Goal: Check status: Check status

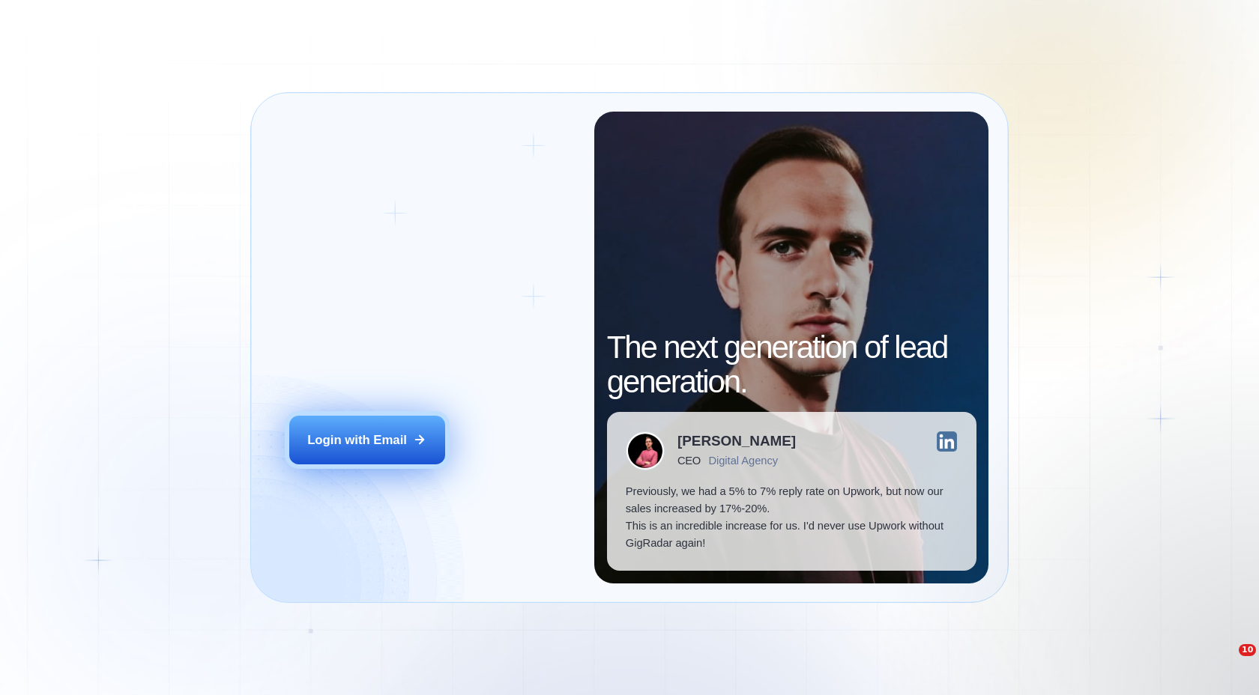
click at [362, 441] on div "Login with Email" at bounding box center [357, 440] width 100 height 17
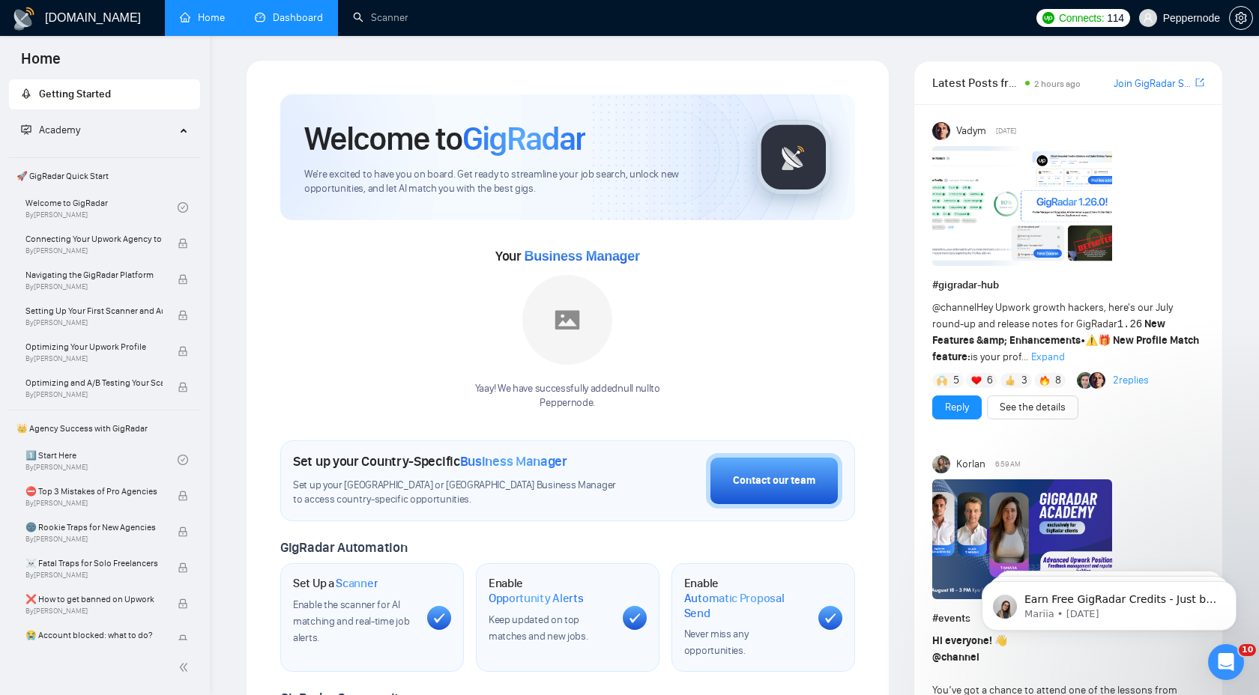
click at [291, 18] on link "Dashboard" at bounding box center [289, 17] width 68 height 13
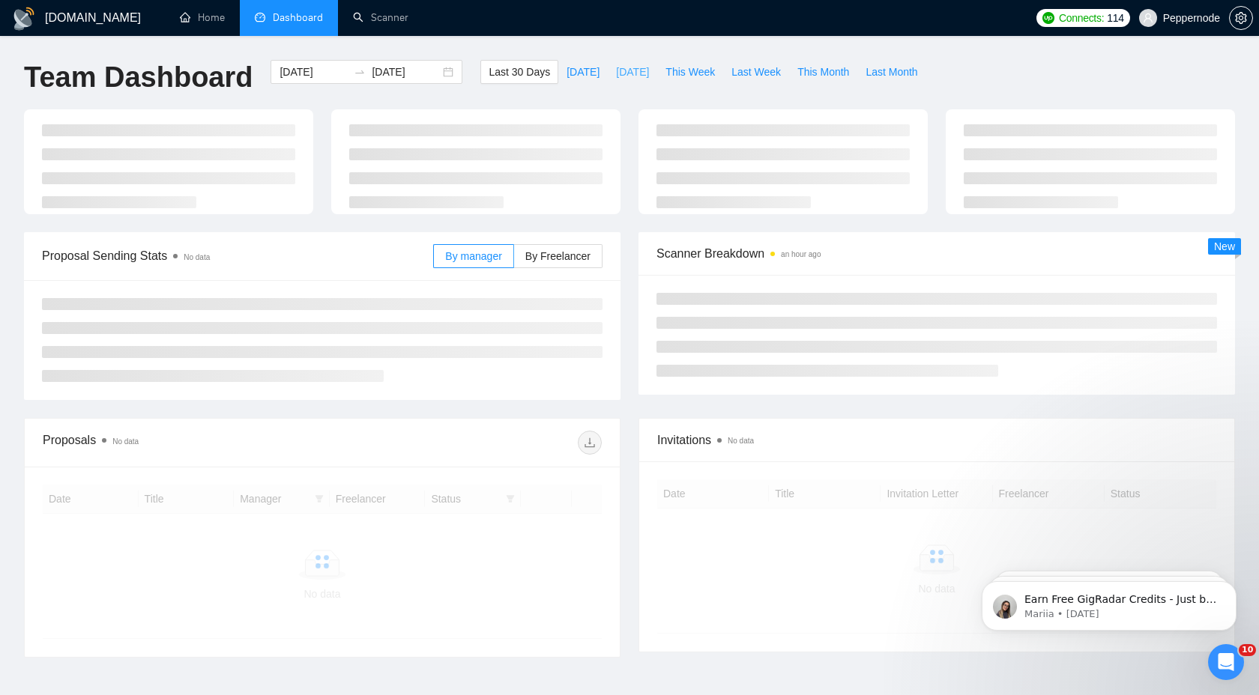
click at [641, 76] on span "[DATE]" at bounding box center [632, 72] width 33 height 16
type input "[DATE]"
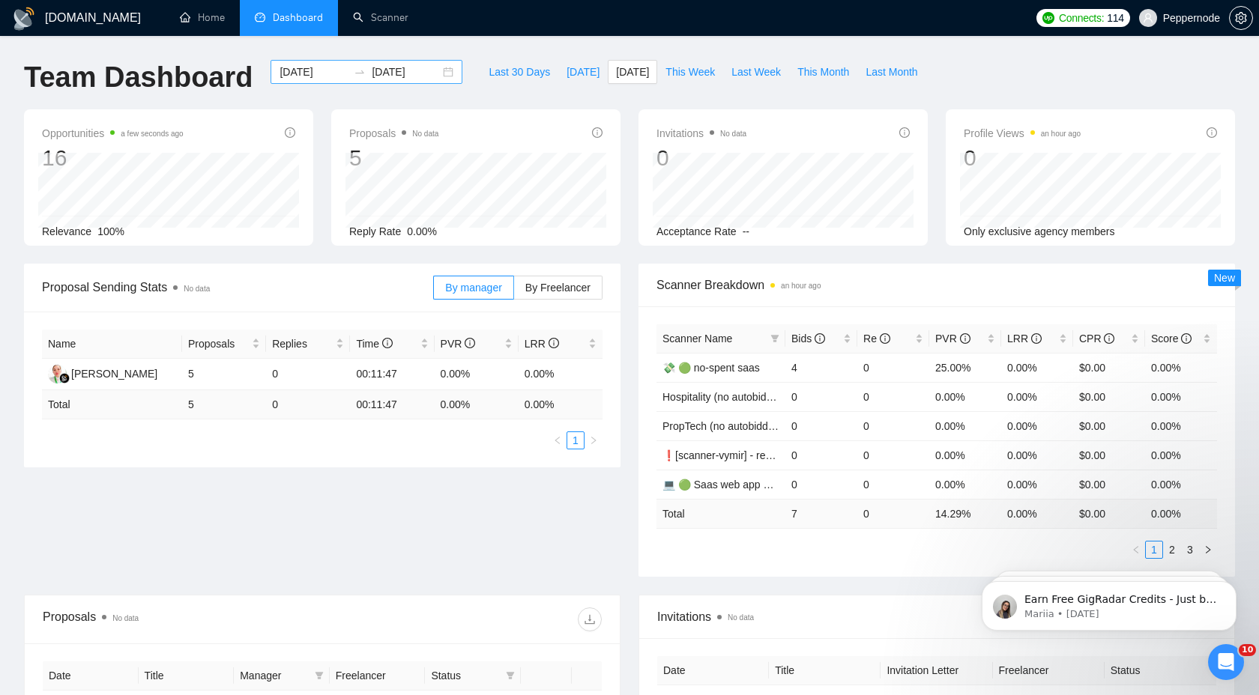
click at [438, 78] on div "[DATE] [DATE]" at bounding box center [367, 72] width 192 height 24
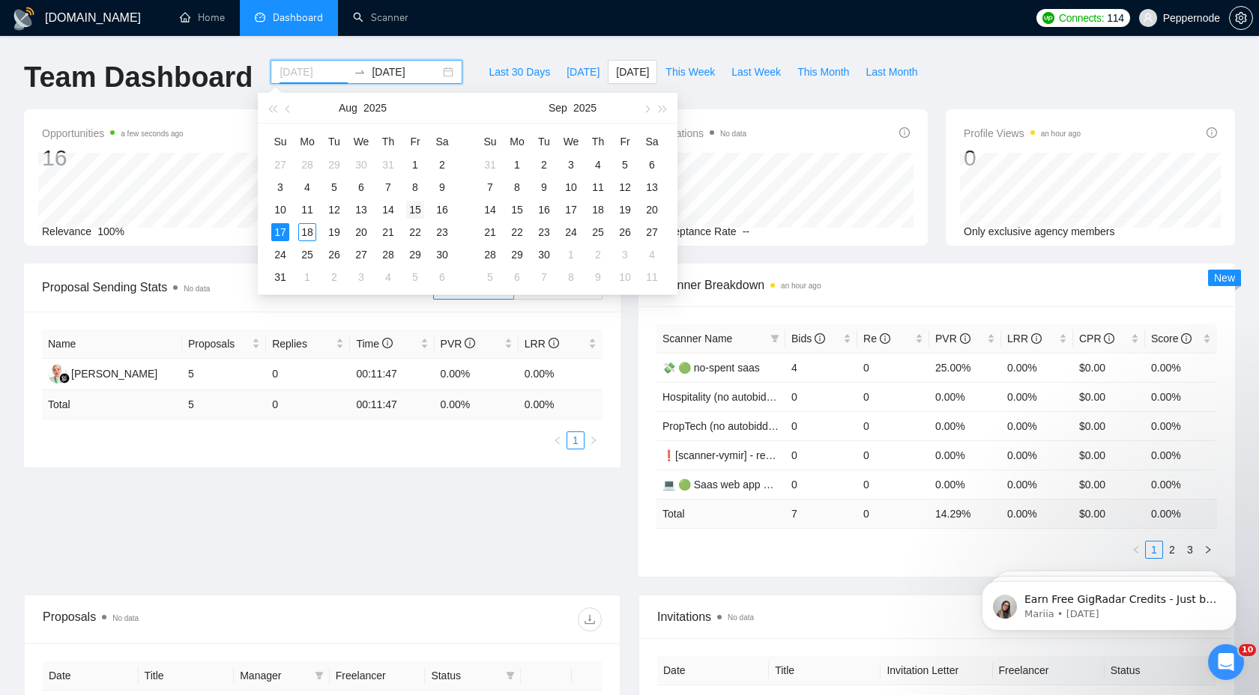
type input "[DATE]"
click at [417, 209] on div "15" at bounding box center [415, 210] width 18 height 18
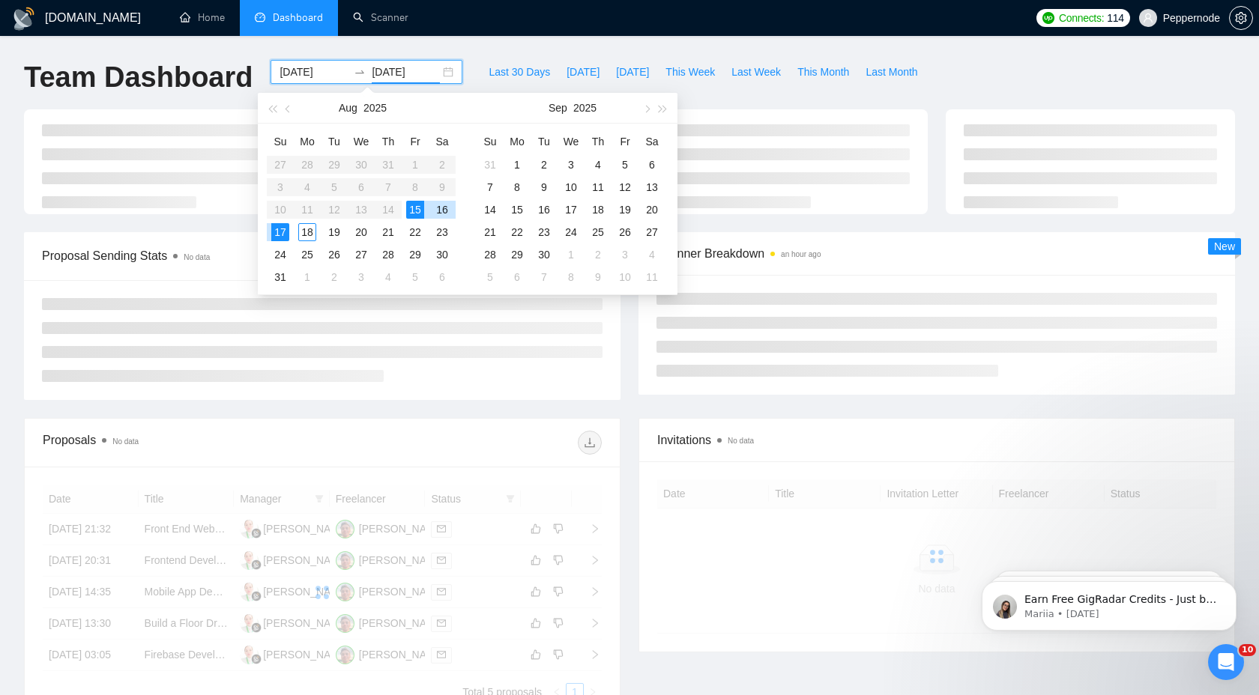
click at [417, 209] on div "15" at bounding box center [415, 210] width 18 height 18
type input "[DATE]"
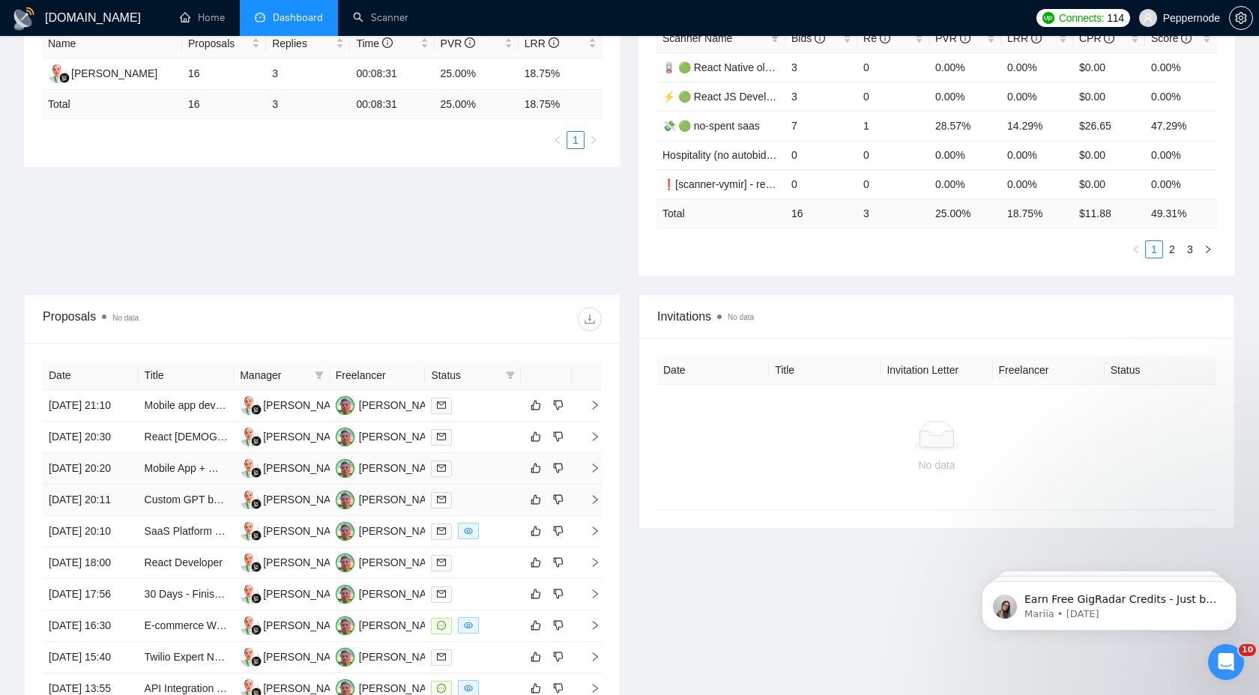
scroll to position [307, 0]
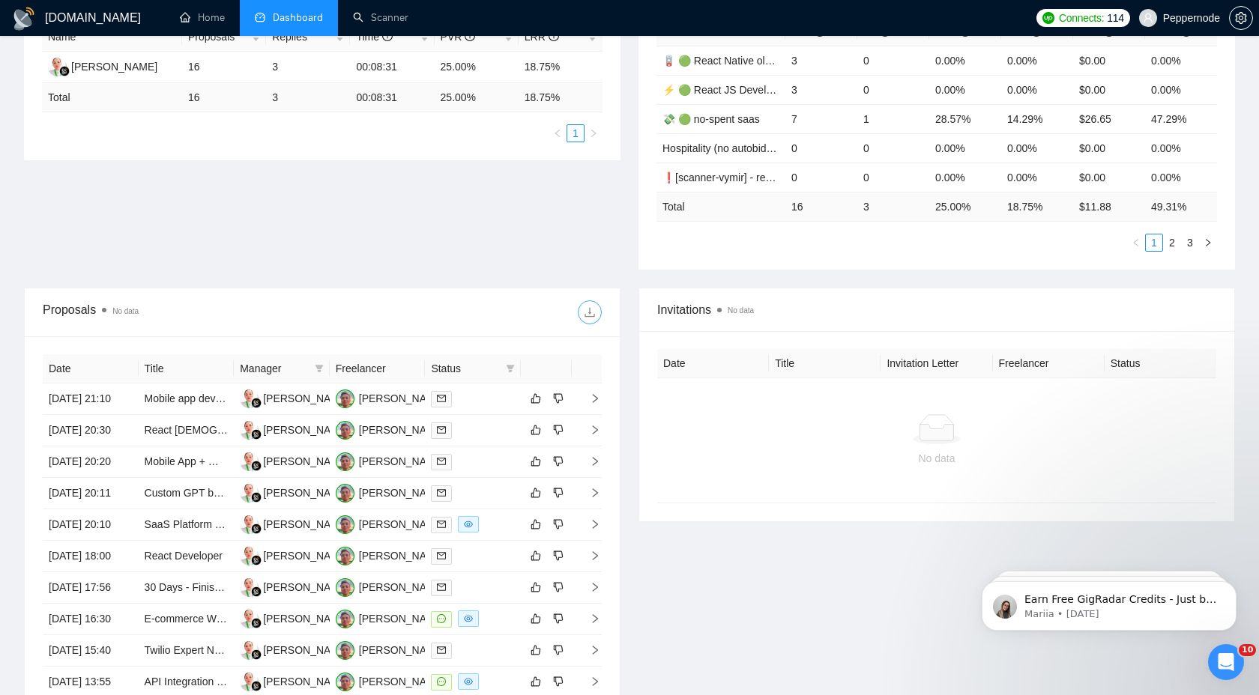
click at [596, 321] on button "button" at bounding box center [590, 312] width 24 height 24
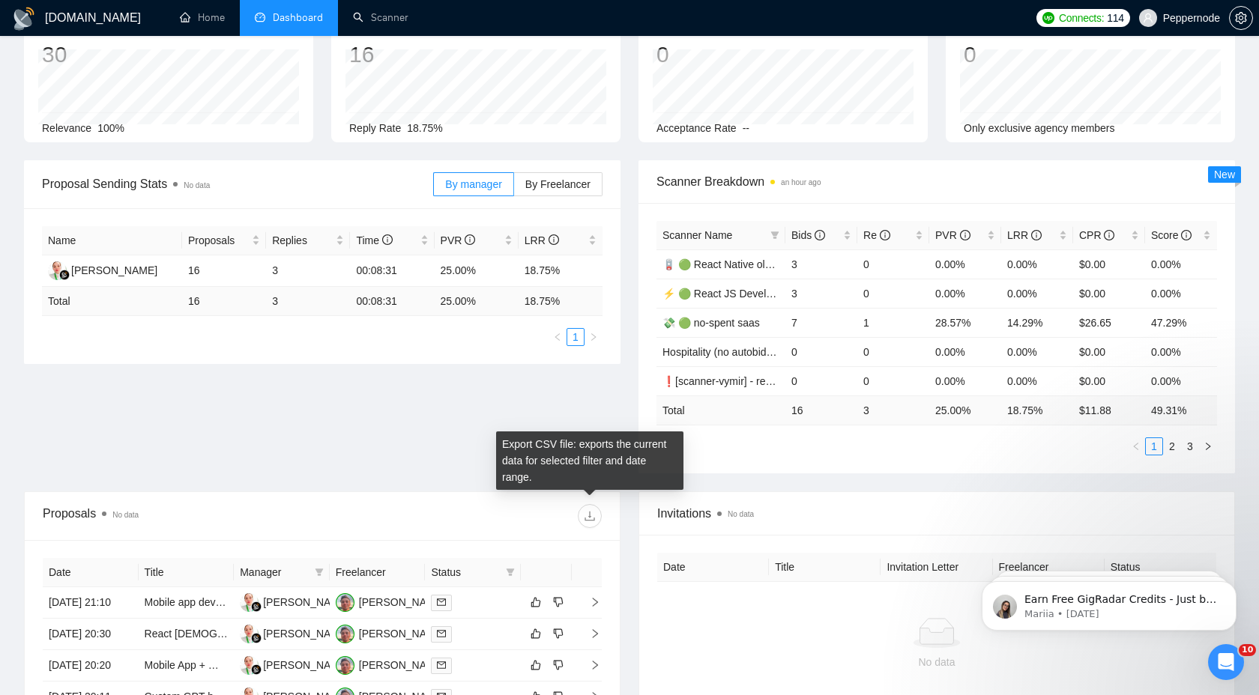
scroll to position [0, 0]
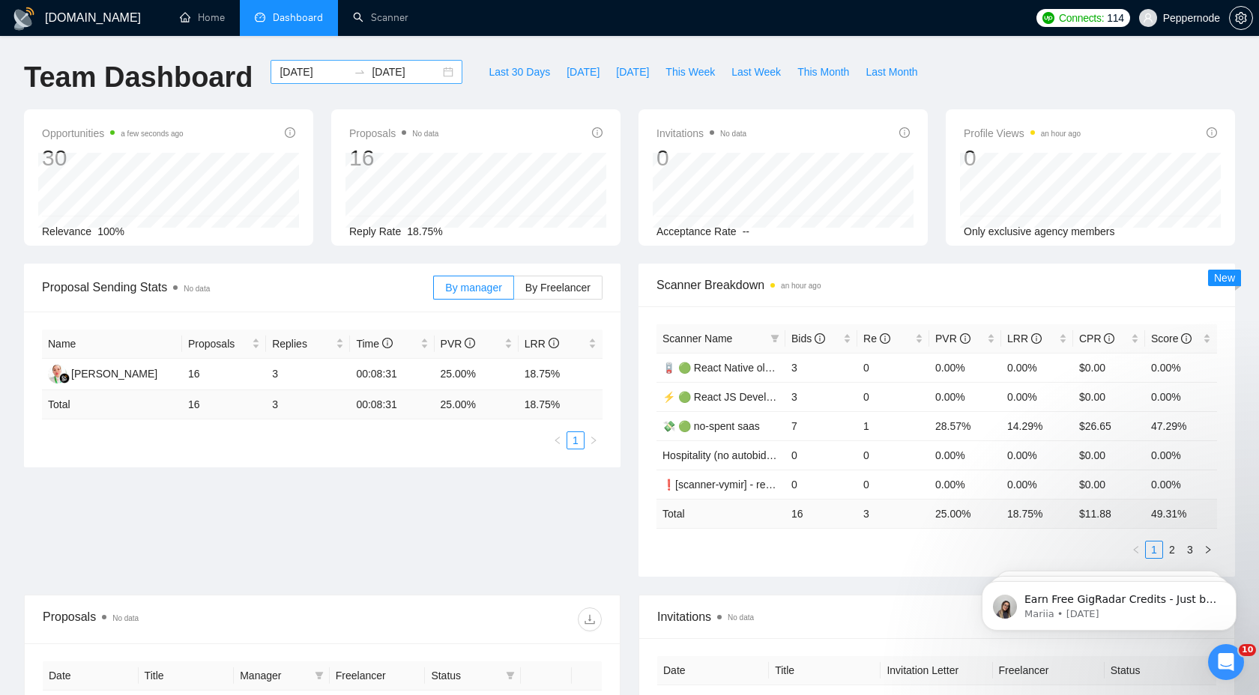
click at [437, 70] on div "[DATE] [DATE]" at bounding box center [367, 72] width 192 height 24
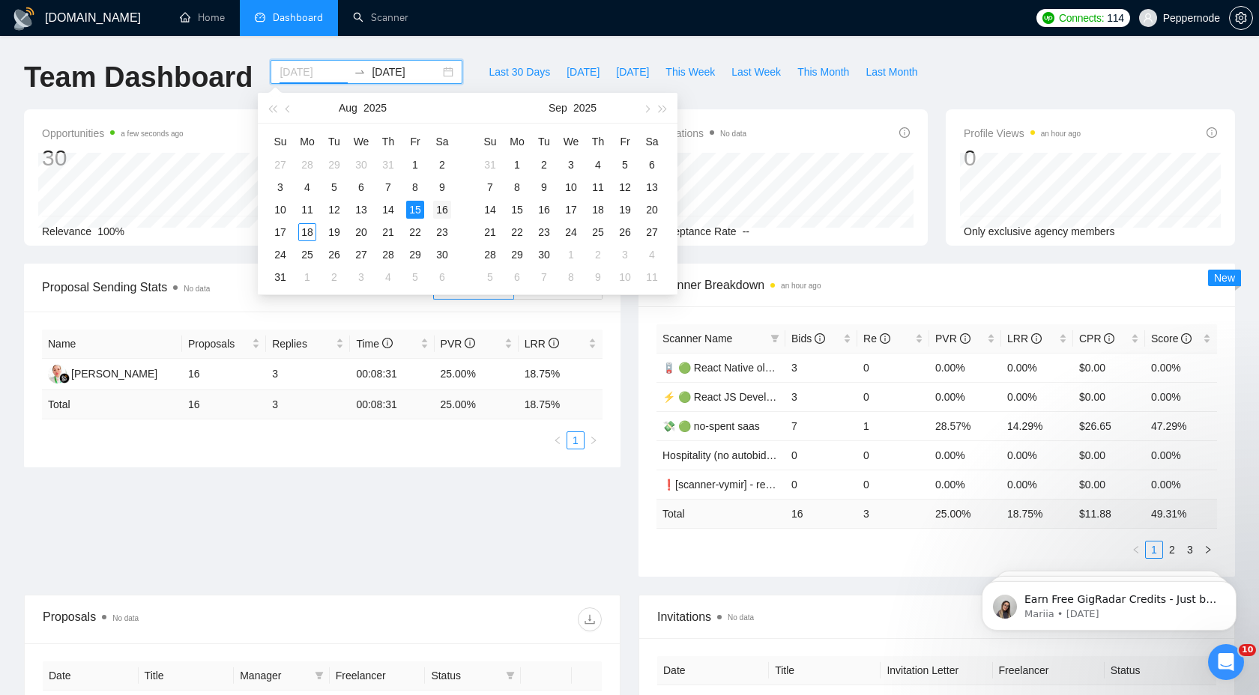
type input "[DATE]"
click at [441, 208] on div "16" at bounding box center [442, 210] width 18 height 18
type input "[DATE]"
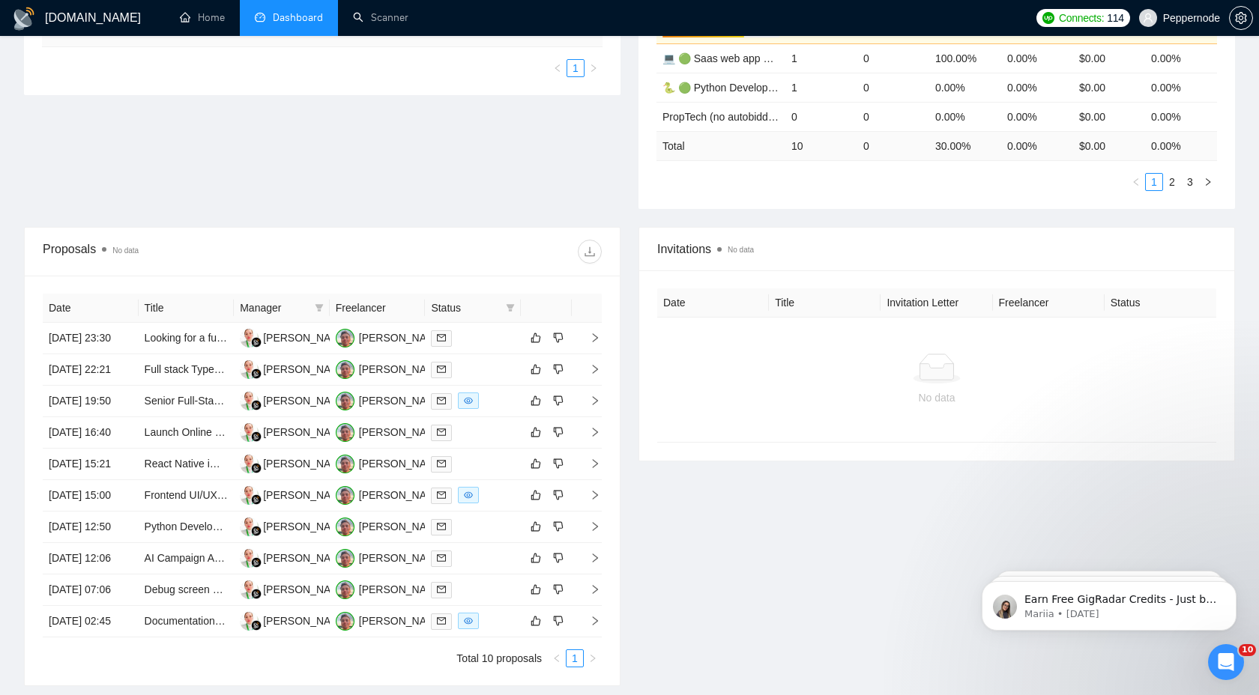
scroll to position [342, 0]
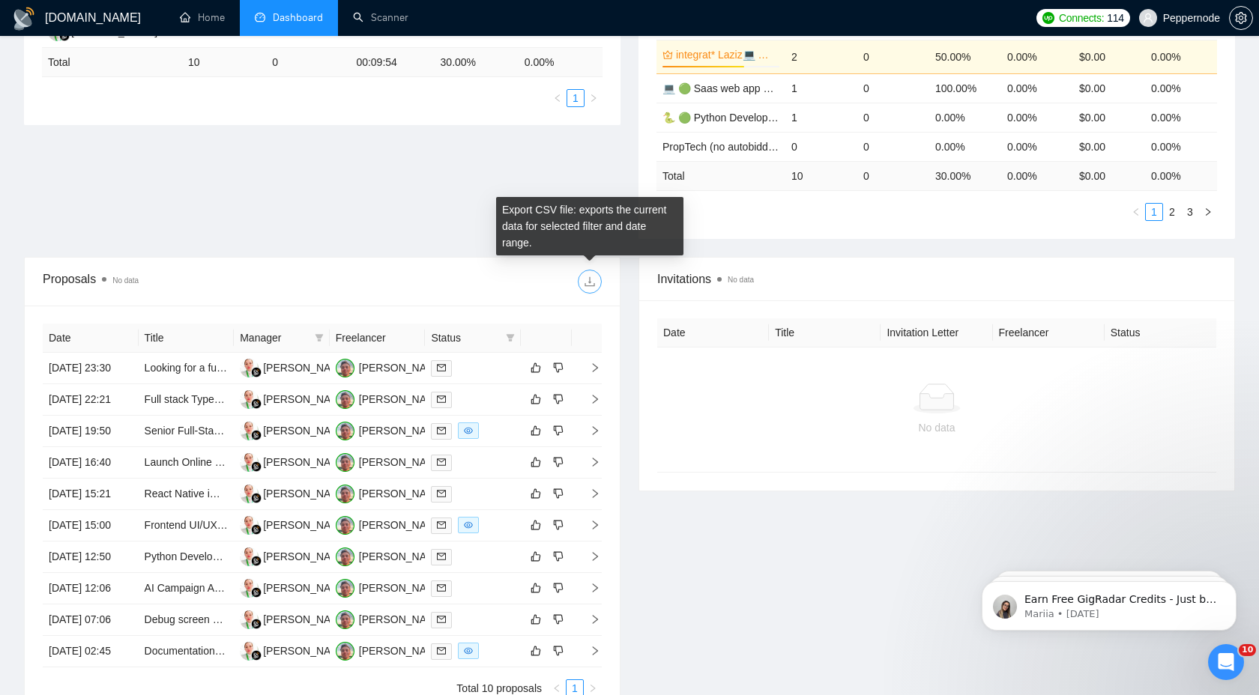
click at [594, 286] on icon "download" at bounding box center [590, 282] width 12 height 12
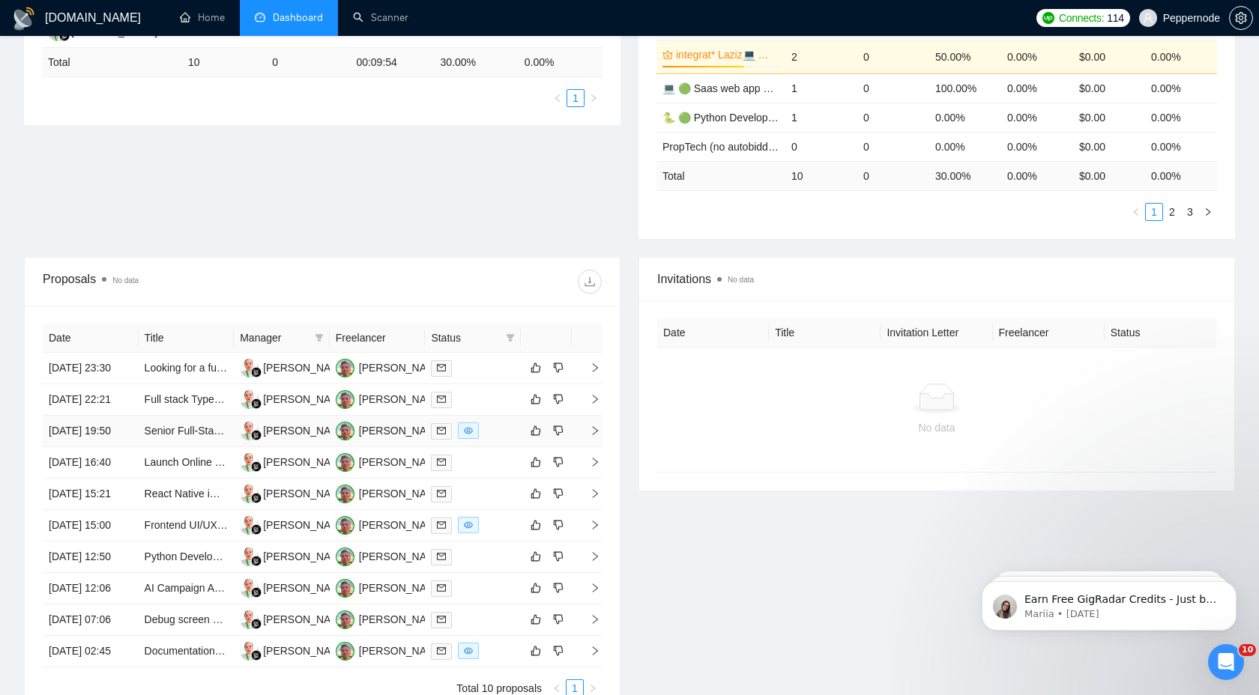
scroll to position [0, 0]
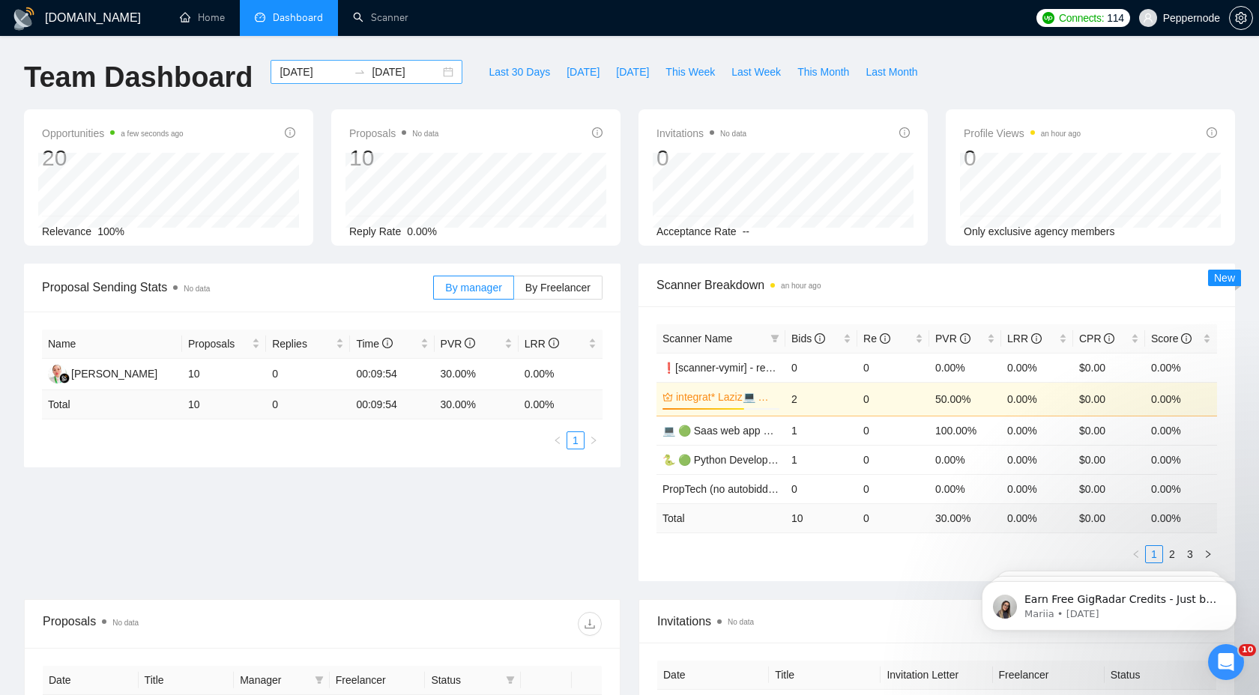
click at [439, 73] on div "[DATE] [DATE]" at bounding box center [367, 72] width 192 height 24
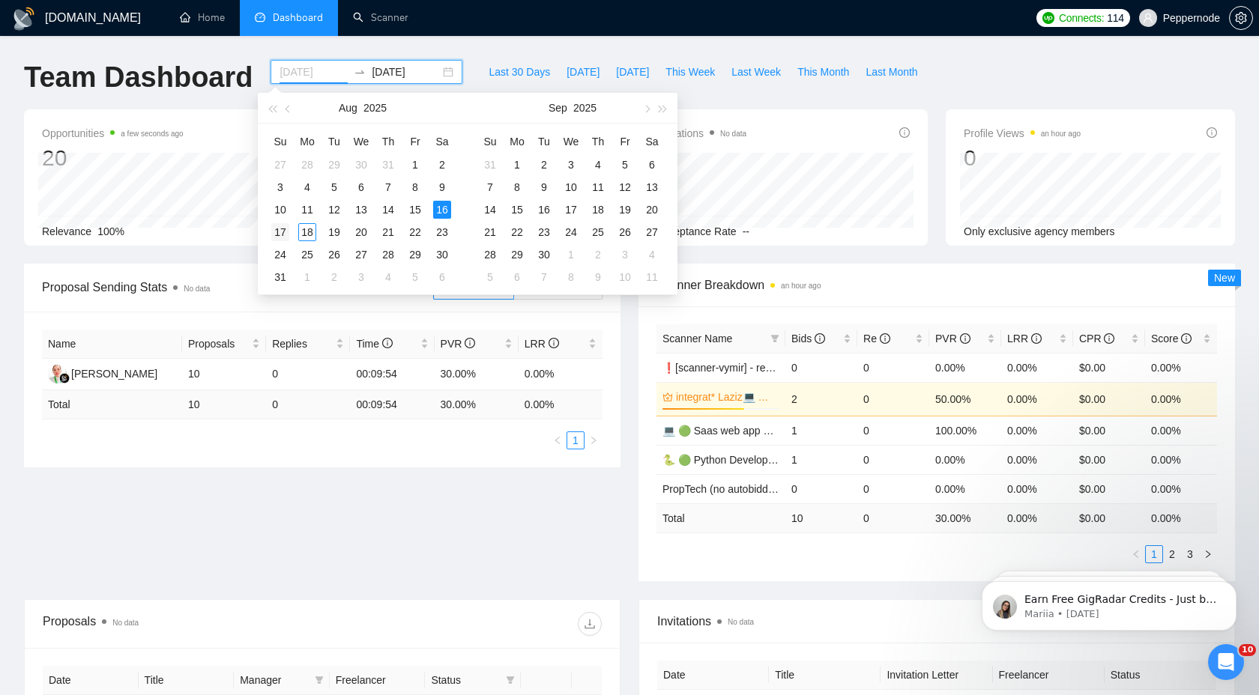
type input "[DATE]"
click at [283, 233] on div "17" at bounding box center [280, 232] width 18 height 18
type input "[DATE]"
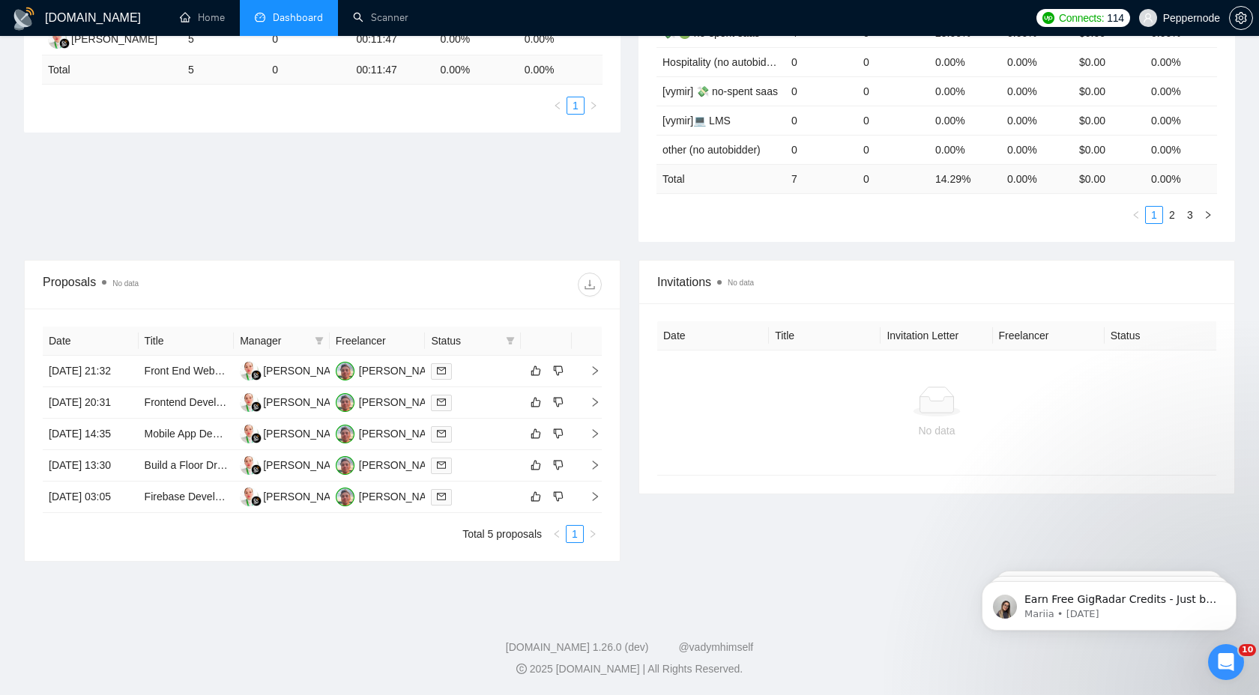
scroll to position [348, 0]
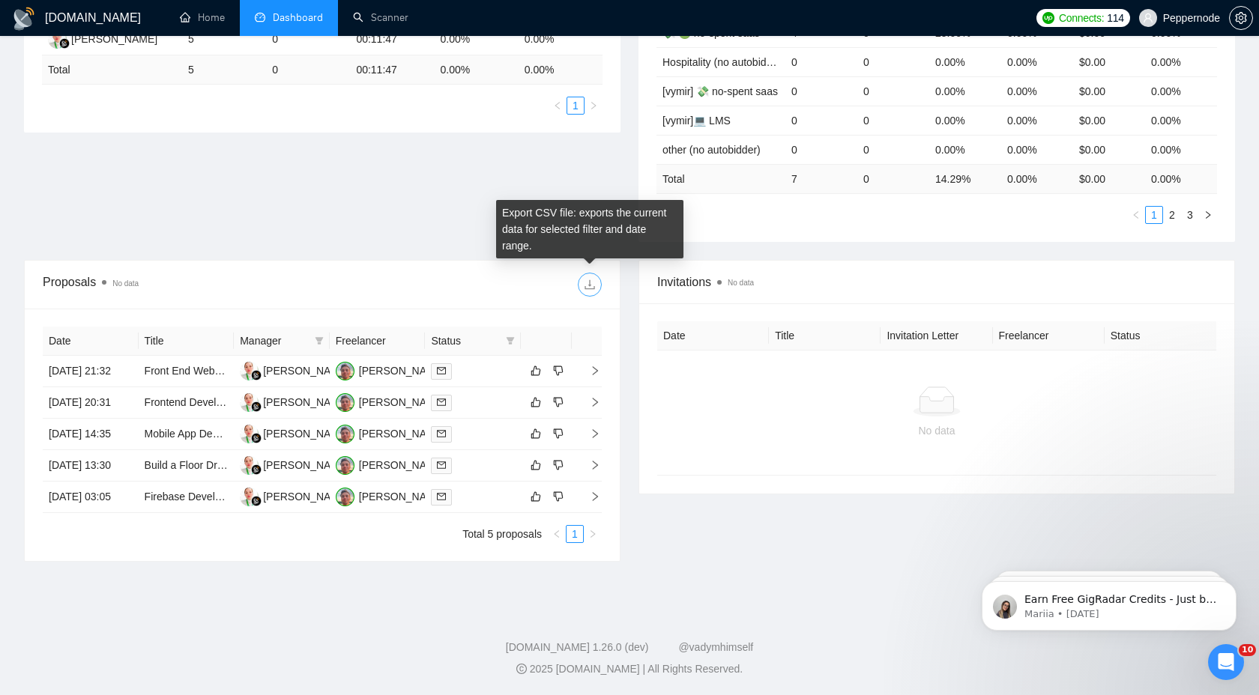
click at [592, 279] on icon "download" at bounding box center [590, 285] width 12 height 12
